Goal: Information Seeking & Learning: Learn about a topic

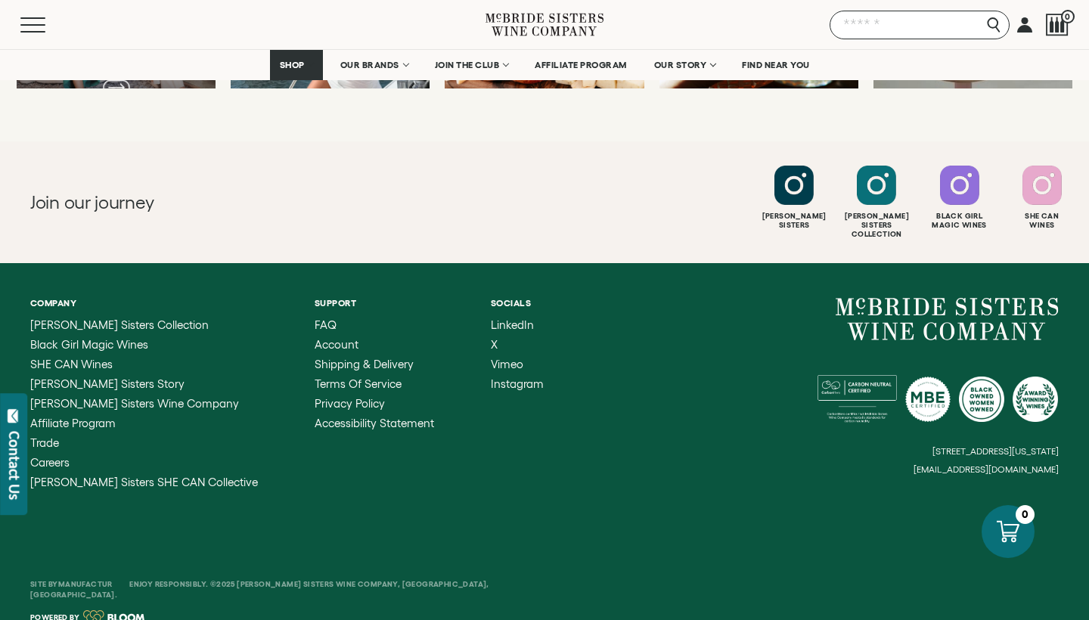
click at [997, 27] on input "Search" at bounding box center [920, 25] width 180 height 29
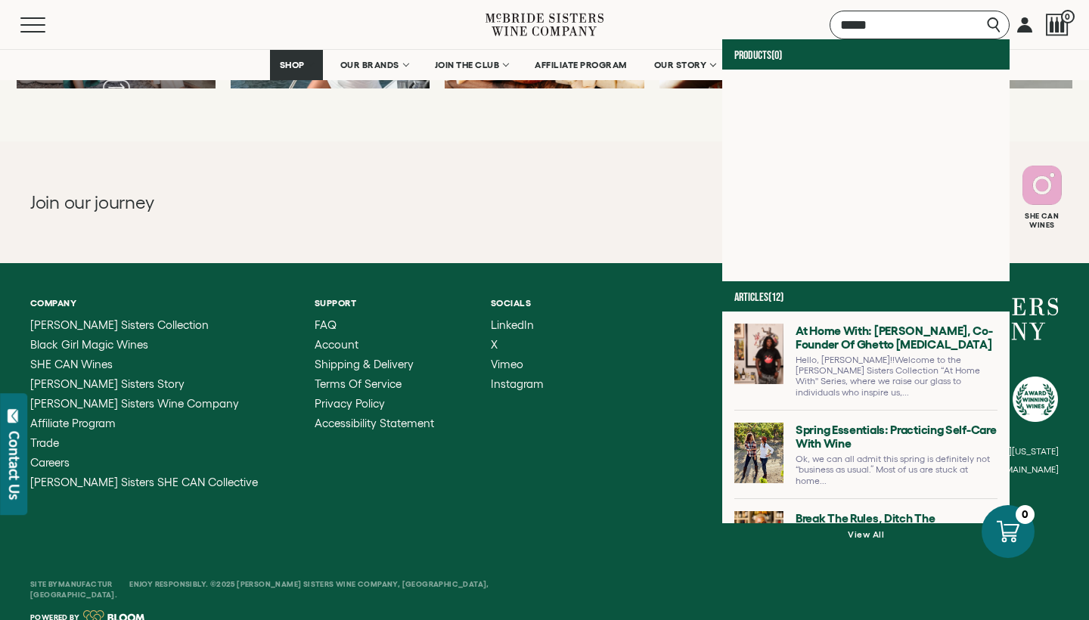
type input "****"
click at [822, 509] on div "At Home With: Jon Gray, Co-Founder of Ghetto Gastro Hello, Jon!!Welcome to the …" at bounding box center [865, 418] width 287 height 212
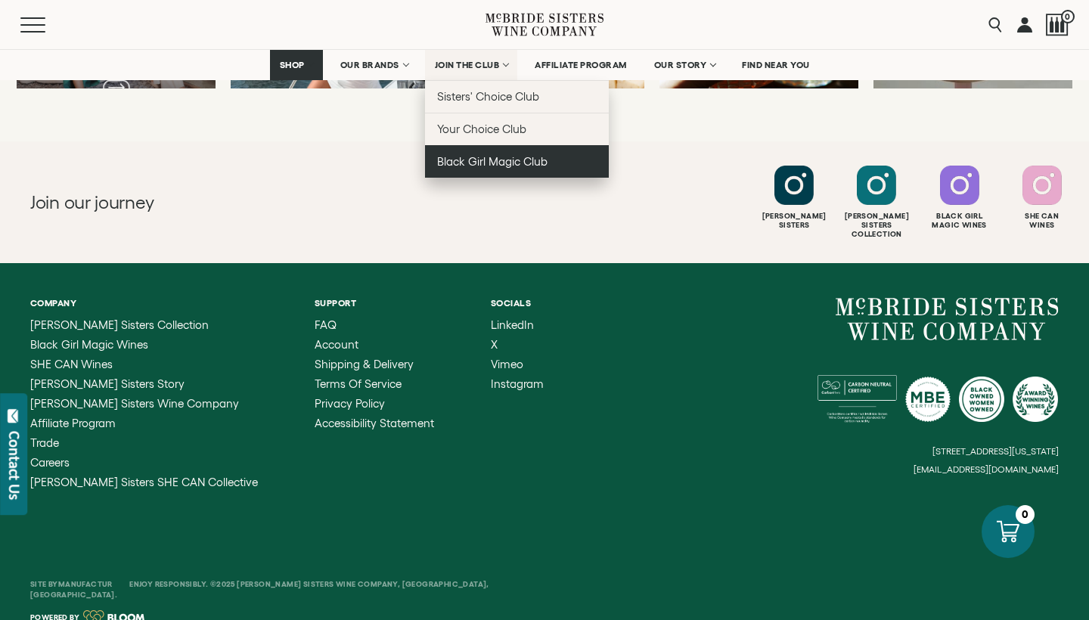
click at [500, 166] on span "Black Girl Magic Club" at bounding box center [492, 161] width 110 height 13
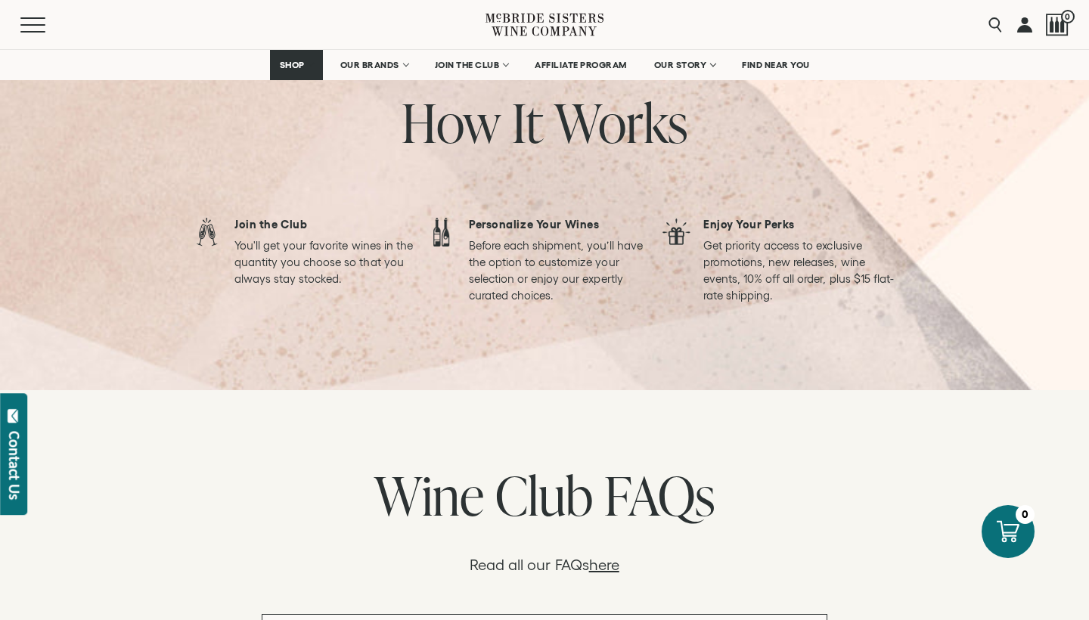
scroll to position [1217, 0]
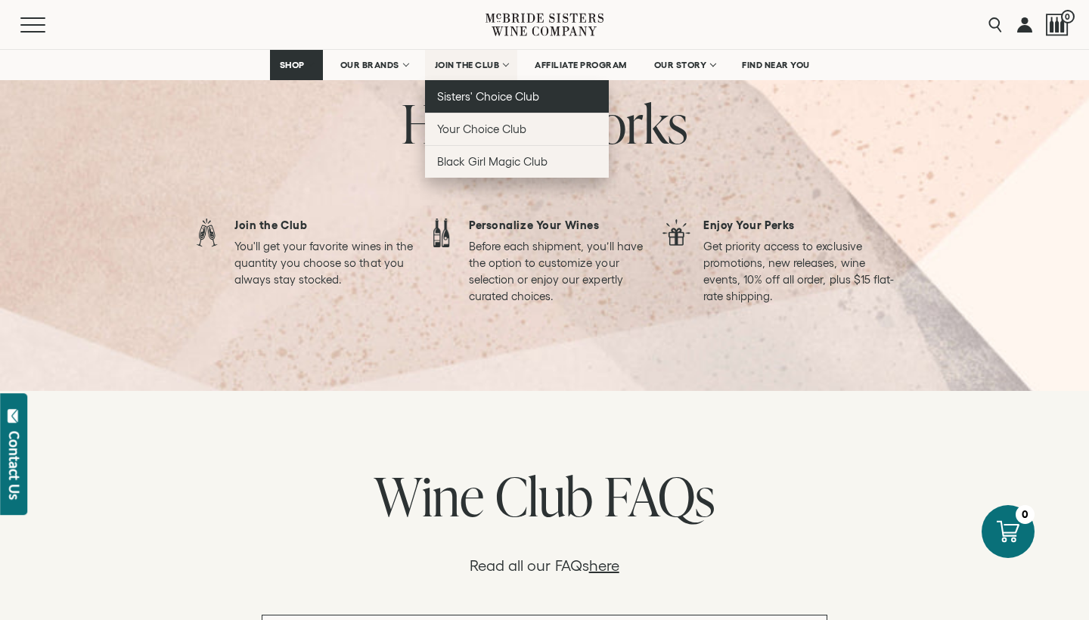
click at [485, 98] on span "Sisters' Choice Club" at bounding box center [488, 96] width 102 height 13
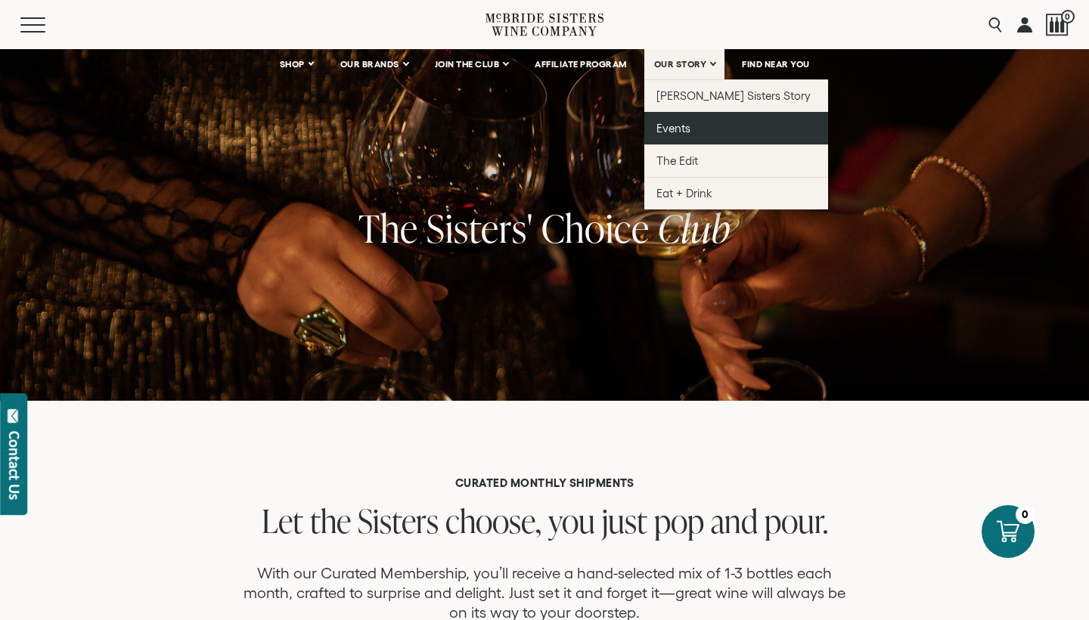
click at [677, 124] on span "Events" at bounding box center [674, 128] width 34 height 13
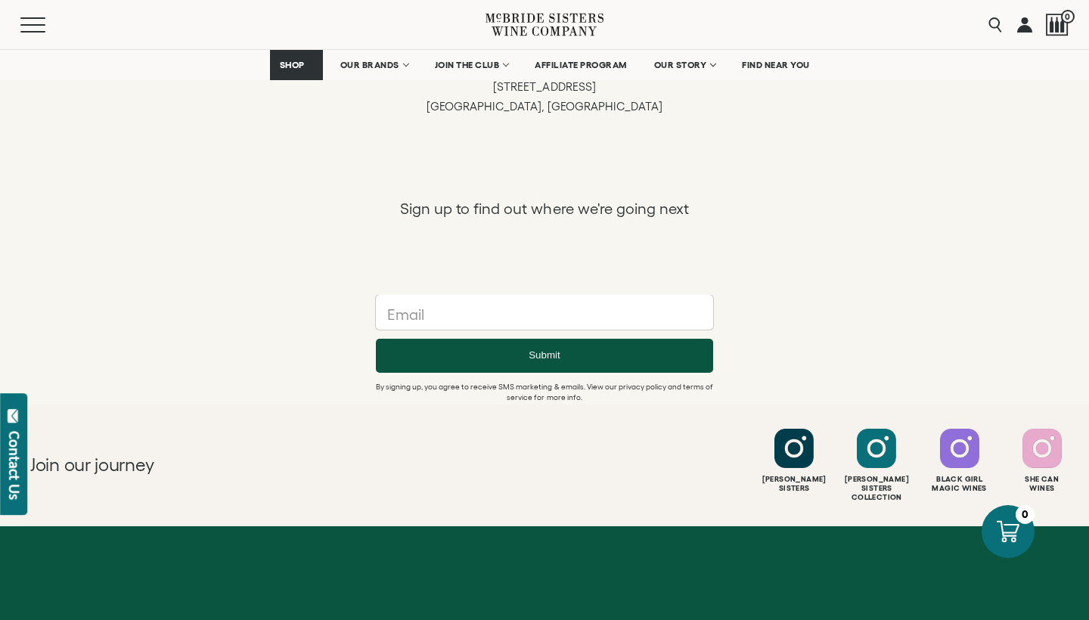
scroll to position [1346, 0]
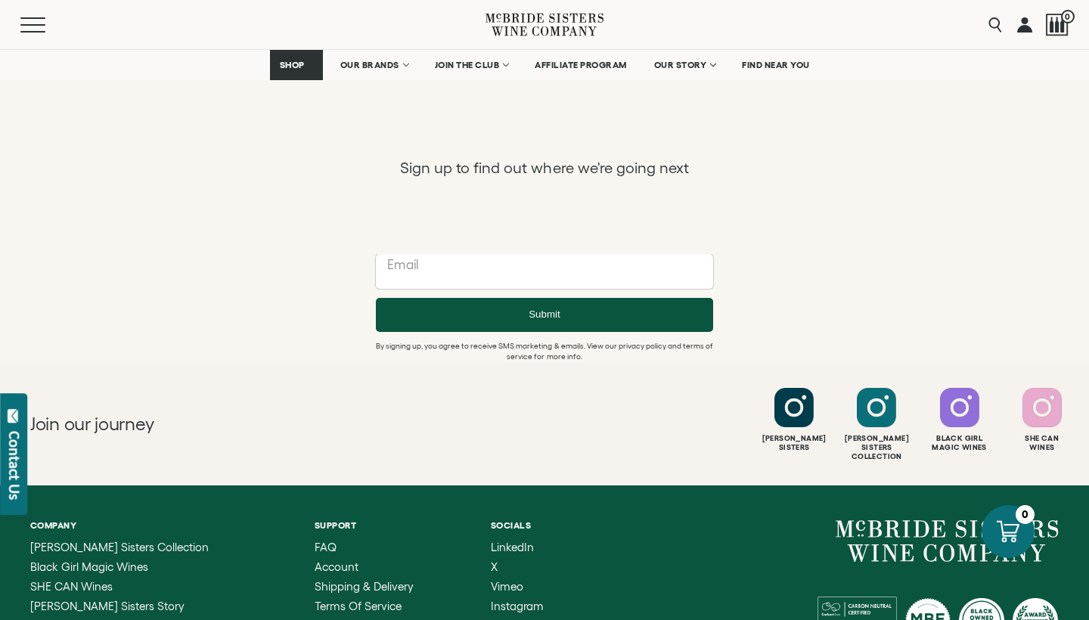
click at [403, 281] on input "text" at bounding box center [544, 271] width 337 height 35
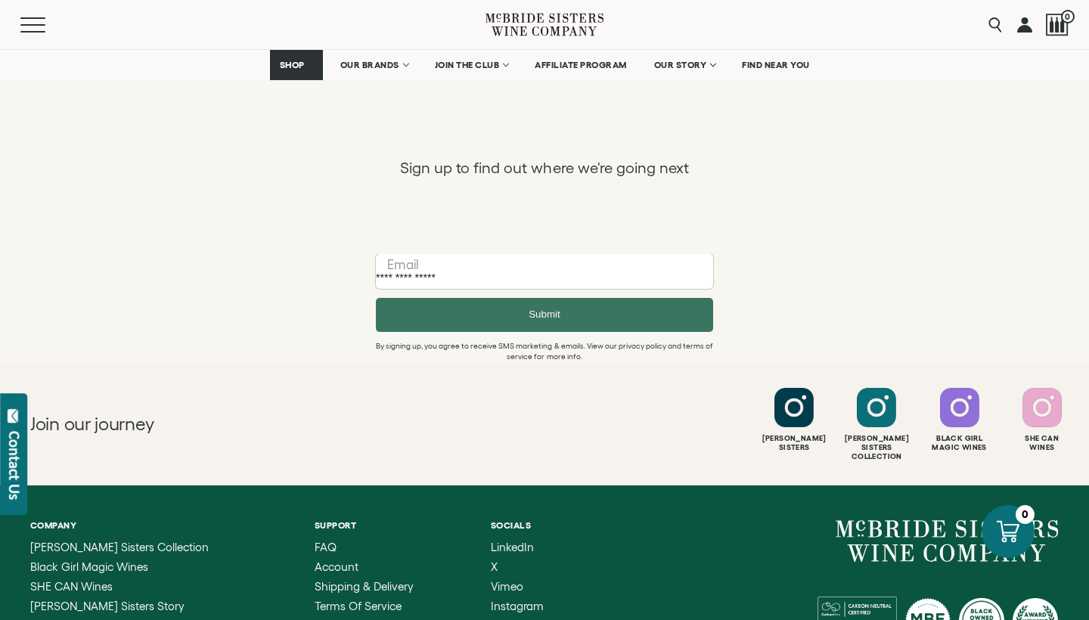
type input "**********"
click at [419, 318] on button "Submit" at bounding box center [544, 315] width 337 height 34
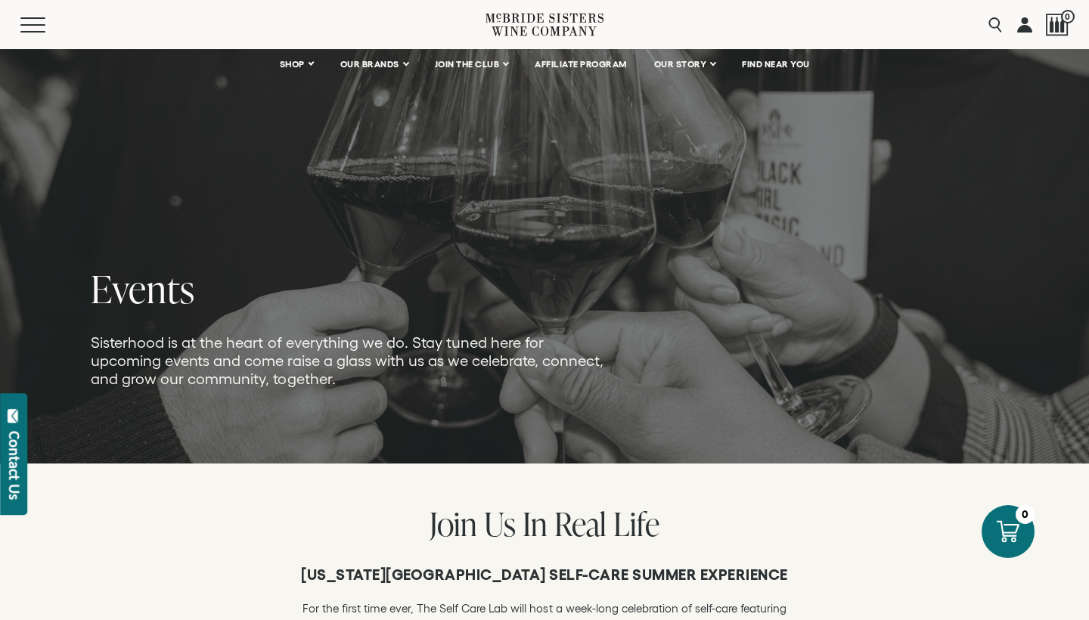
scroll to position [0, 0]
click at [17, 26] on div "Menu Search 0" at bounding box center [544, 24] width 1089 height 49
click at [28, 23] on button "Menu" at bounding box center [47, 24] width 54 height 15
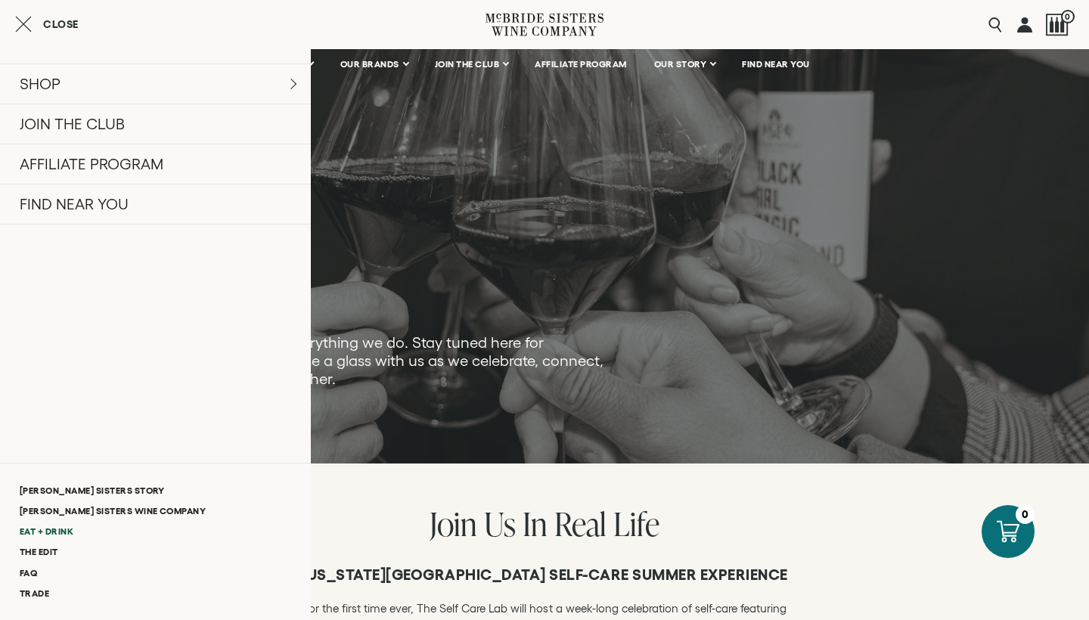
click at [55, 529] on link "Eat + Drink" at bounding box center [155, 531] width 311 height 20
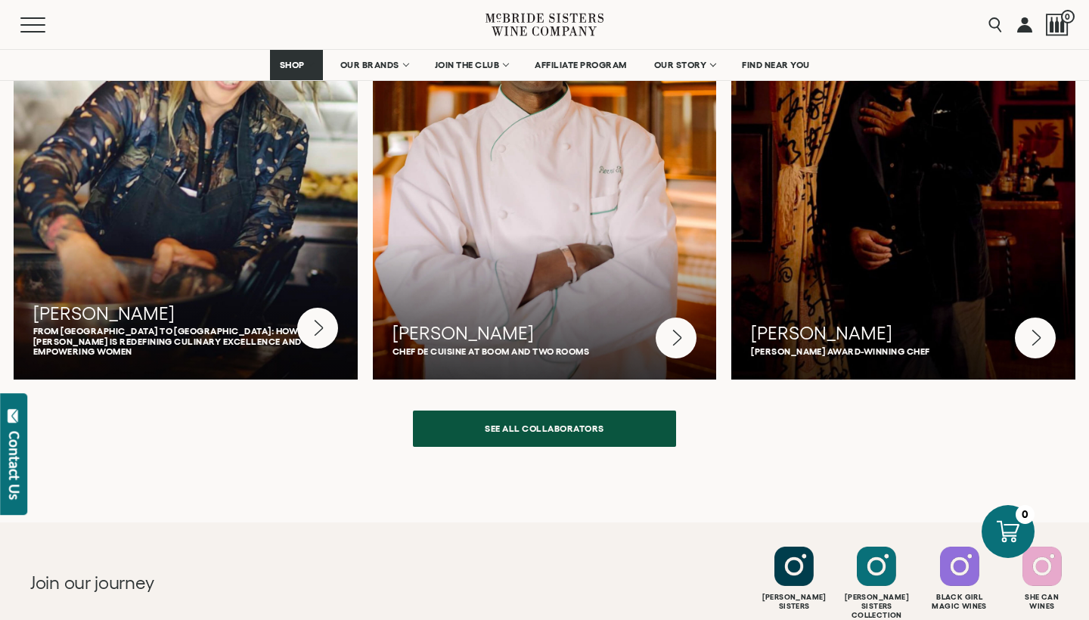
scroll to position [3851, 0]
